Goal: Task Accomplishment & Management: Manage account settings

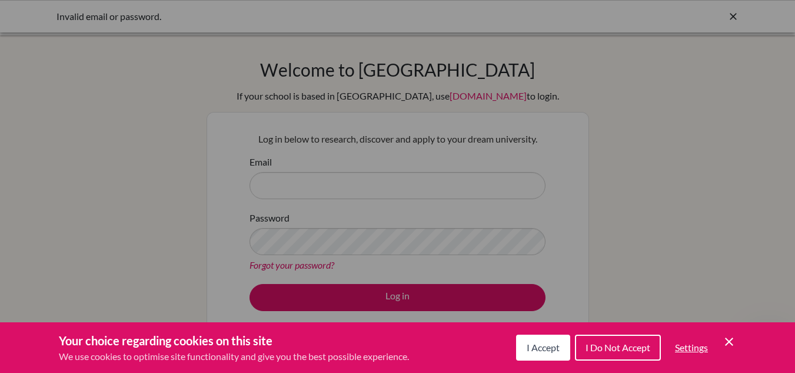
click at [543, 345] on span "I Accept" at bounding box center [543, 346] width 33 height 11
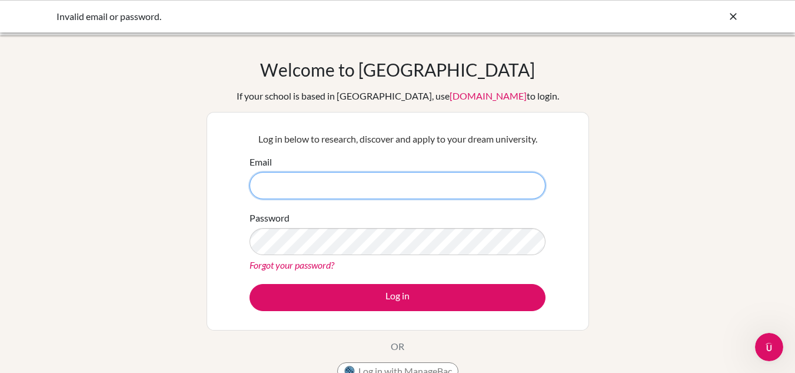
click at [477, 197] on input "Email" at bounding box center [398, 185] width 296 height 27
type input "[EMAIL_ADDRESS][DOMAIN_NAME]"
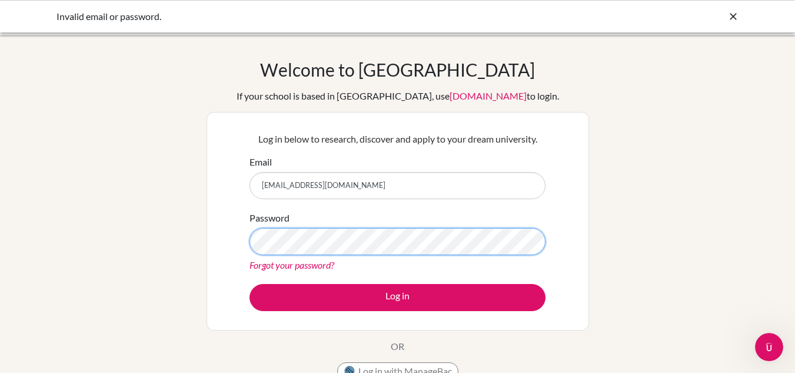
click at [250, 284] on button "Log in" at bounding box center [398, 297] width 296 height 27
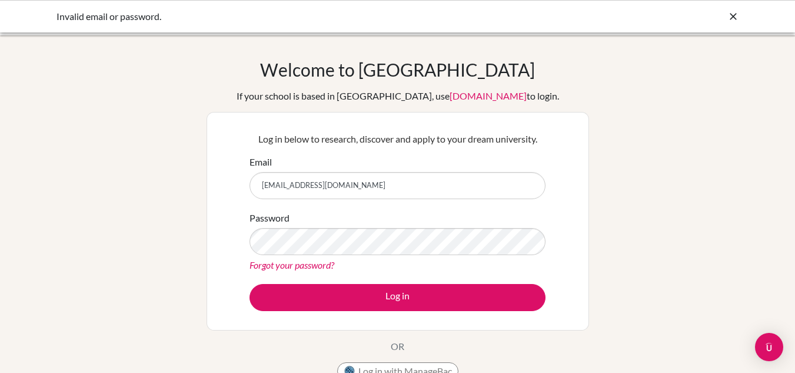
click at [250, 284] on button "Log in" at bounding box center [398, 297] width 296 height 27
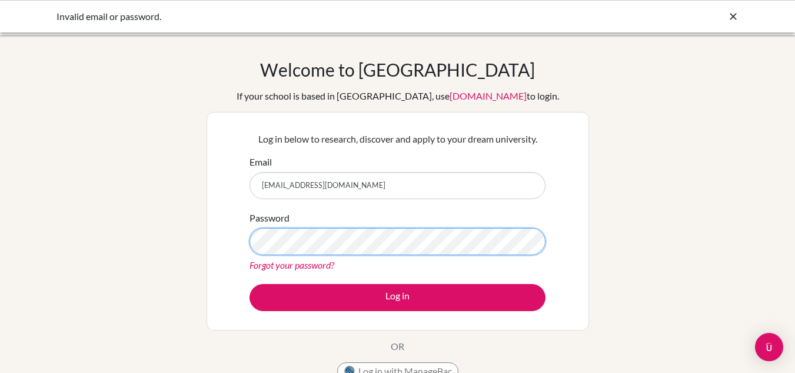
click at [250, 284] on button "Log in" at bounding box center [398, 297] width 296 height 27
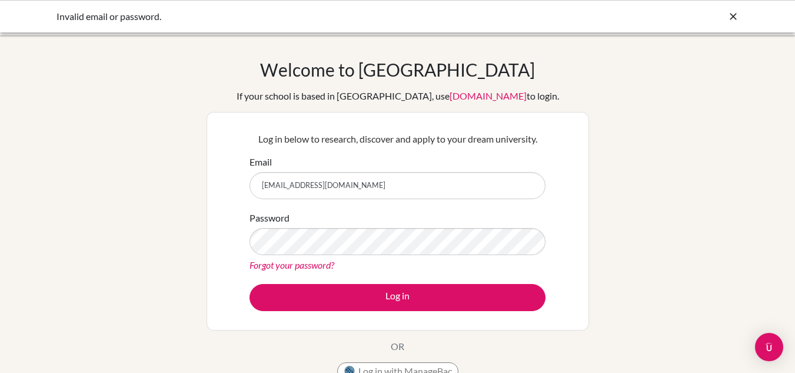
click at [475, 190] on input "[EMAIL_ADDRESS][DOMAIN_NAME]" at bounding box center [398, 185] width 296 height 27
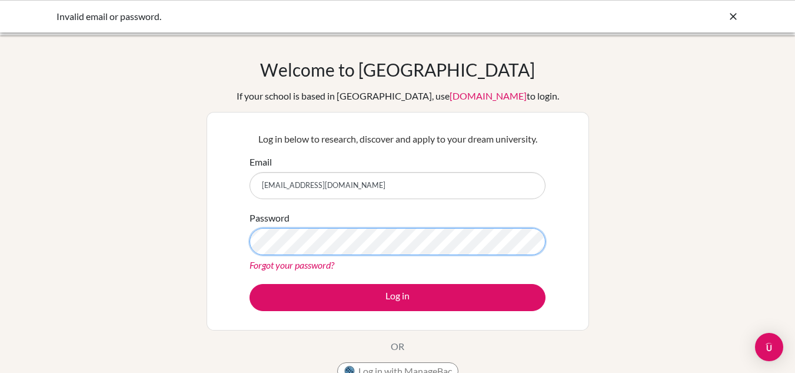
click at [250, 284] on button "Log in" at bounding box center [398, 297] width 296 height 27
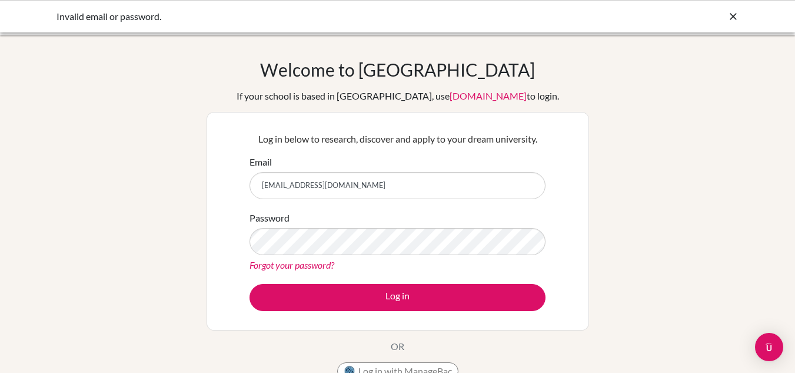
click at [250, 284] on button "Log in" at bounding box center [398, 297] width 296 height 27
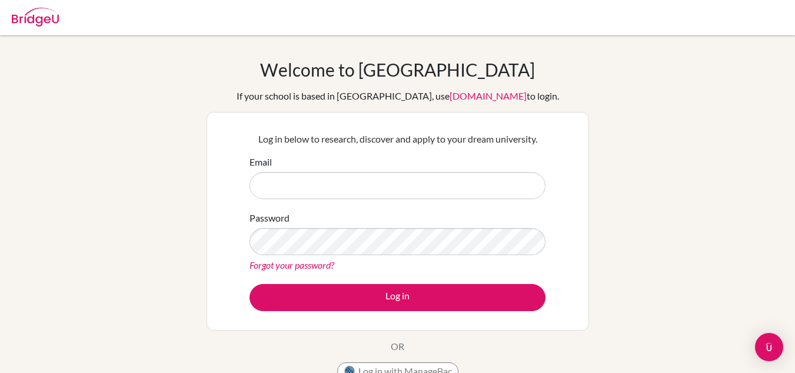
click at [656, 226] on div "Welcome to [GEOGRAPHIC_DATA] If your school is based in [GEOGRAPHIC_DATA], use …" at bounding box center [397, 251] width 795 height 385
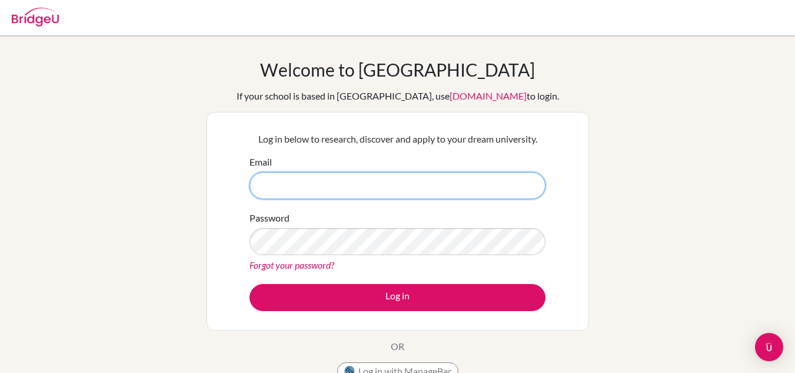
click at [485, 175] on input "Email" at bounding box center [398, 185] width 296 height 27
type input "[EMAIL_ADDRESS][DOMAIN_NAME]"
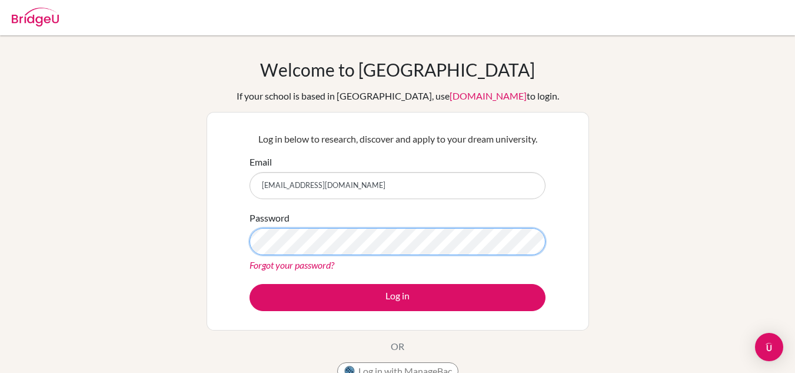
click at [250, 284] on button "Log in" at bounding box center [398, 297] width 296 height 27
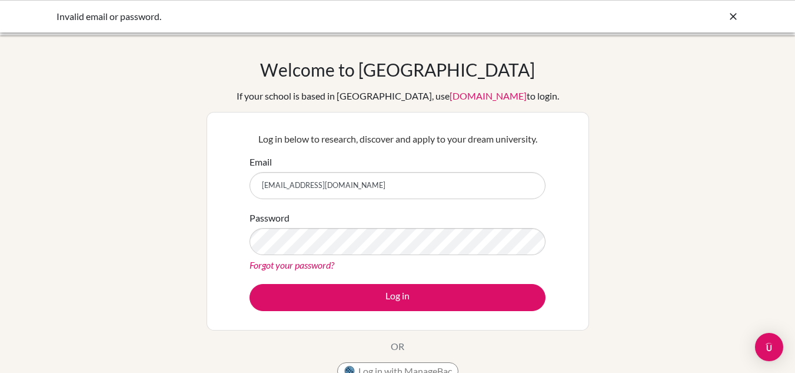
click at [250, 284] on button "Log in" at bounding box center [398, 297] width 296 height 27
